Goal: Find specific page/section: Find specific page/section

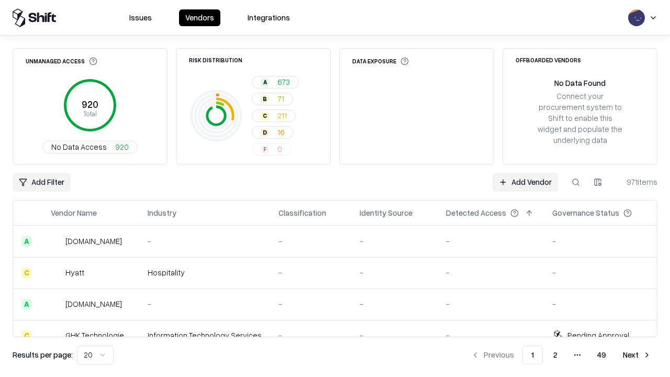
click at [335, 188] on div "Add Filter Add Vendor 971 items" at bounding box center [335, 182] width 644 height 19
click at [41, 182] on html "Issues Vendors Integrations Unmanaged Access 920 Total No Data Access 920 Risk …" at bounding box center [335, 188] width 670 height 377
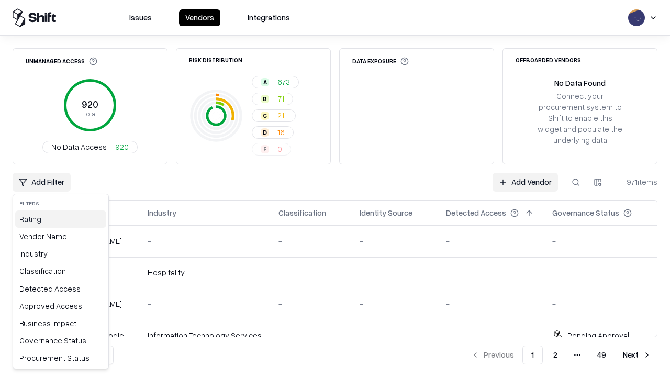
click at [61, 219] on div "Rating" at bounding box center [60, 218] width 91 height 17
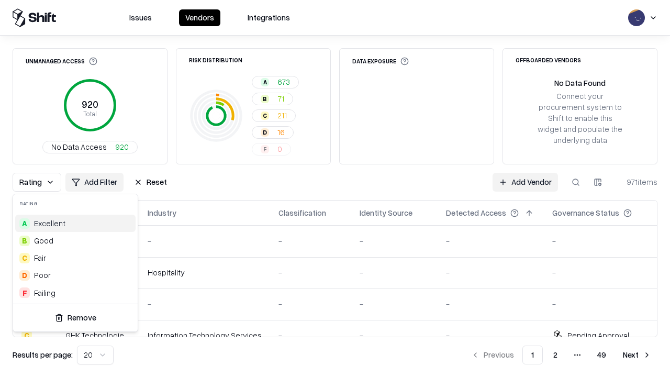
click at [335, 188] on html "Issues Vendors Integrations Unmanaged Access 920 Total No Data Access 920 Risk …" at bounding box center [335, 188] width 670 height 377
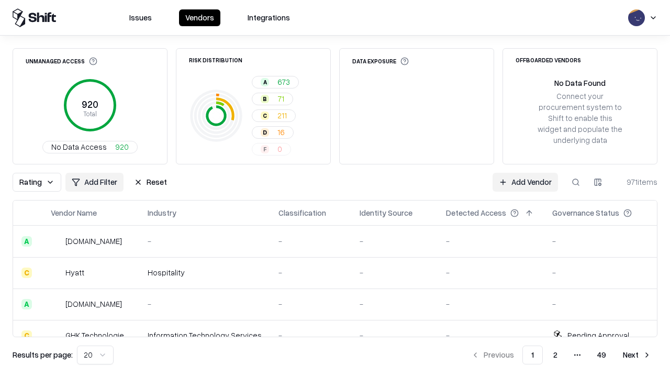
click at [150, 182] on button "Reset" at bounding box center [151, 182] width 46 height 19
click at [335, 188] on div "Add Filter Add Vendor 971 items" at bounding box center [335, 182] width 644 height 19
click at [41, 182] on html "Issues Vendors Integrations Unmanaged Access 920 Total No Data Access 920 Risk …" at bounding box center [335, 188] width 670 height 377
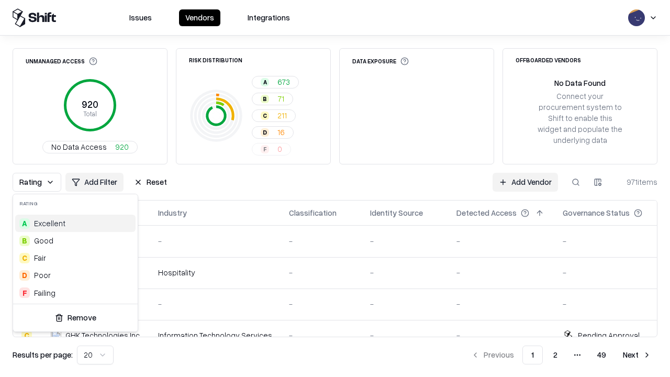
click at [75, 292] on div "F Failing" at bounding box center [75, 292] width 120 height 17
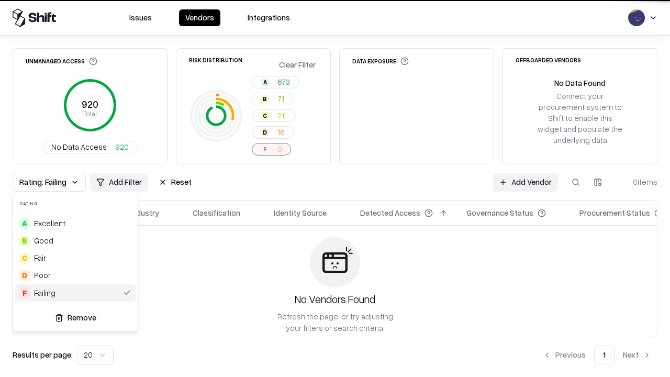
click at [335, 188] on html "Issues Vendors Integrations Unmanaged Access 920 Total No Data Access 920 Risk …" at bounding box center [335, 188] width 670 height 377
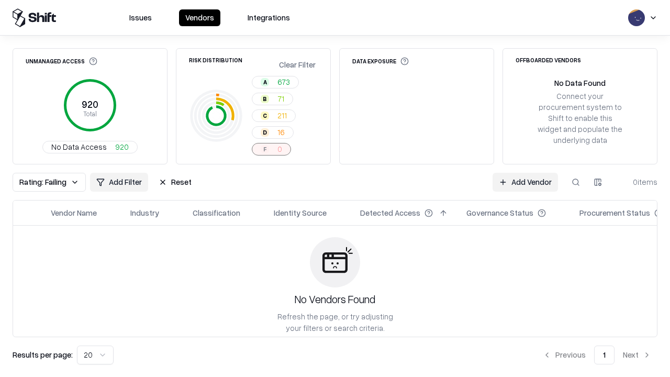
click at [335, 188] on div "Rating: Failing Add Filter Reset Add Vendor 0 items" at bounding box center [335, 182] width 644 height 19
click at [175, 182] on button "Reset" at bounding box center [175, 182] width 46 height 19
click at [335, 188] on div "Add Filter Add Vendor 0 items" at bounding box center [335, 182] width 644 height 19
click at [41, 182] on html "Issues Vendors Integrations Unmanaged Access 920 Total No Data Access 920 Risk …" at bounding box center [335, 188] width 670 height 377
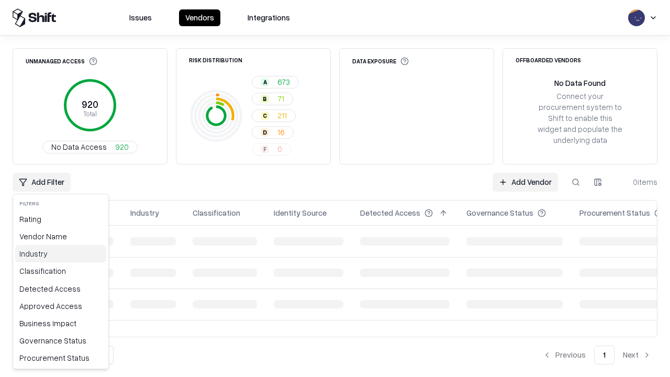
click at [61, 253] on div "Industry" at bounding box center [60, 253] width 91 height 17
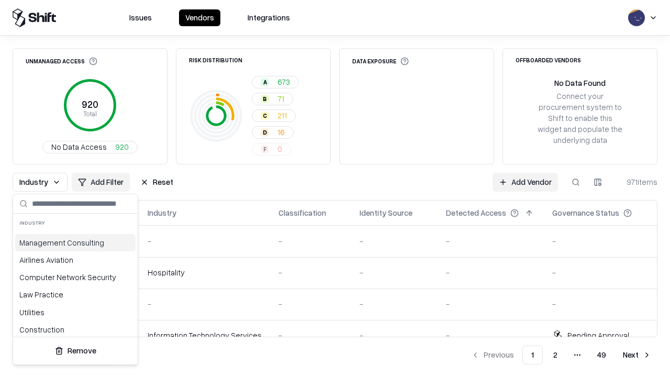
click at [335, 188] on html "Issues Vendors Integrations Unmanaged Access 920 Total No Data Access 920 Risk …" at bounding box center [335, 188] width 670 height 377
click at [335, 188] on div "Industry Add Filter Reset Add Vendor 971 items" at bounding box center [335, 182] width 644 height 19
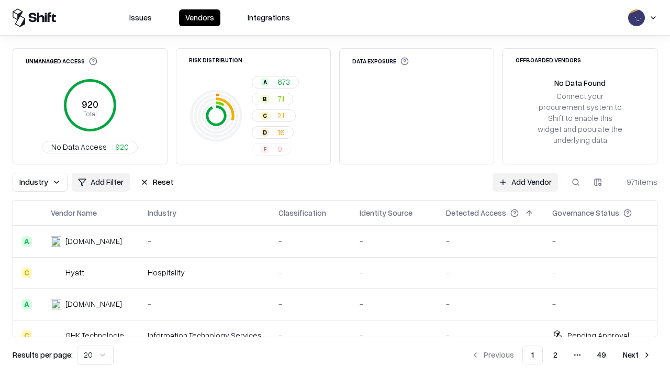
click at [156, 182] on button "Reset" at bounding box center [157, 182] width 46 height 19
click at [335, 188] on div "Industry Add Filter Reset Add Vendor 971 items" at bounding box center [335, 182] width 644 height 19
click at [41, 182] on html "Issues Vendors Integrations Unmanaged Access 920 Total No Data Access 920 Risk …" at bounding box center [335, 188] width 670 height 377
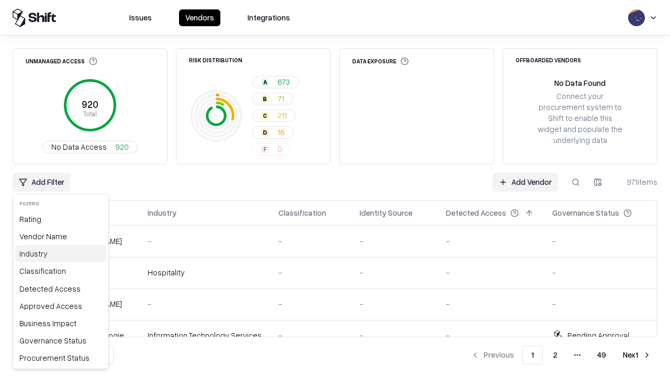
click at [61, 253] on div "Industry" at bounding box center [60, 253] width 91 height 17
